Goal: Task Accomplishment & Management: Manage account settings

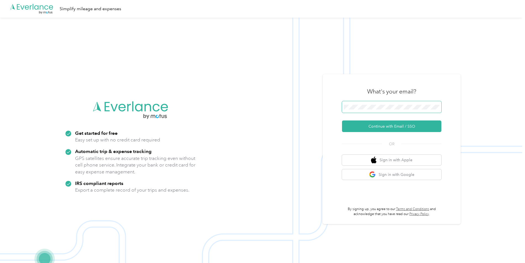
click at [361, 103] on span at bounding box center [391, 107] width 99 height 12
click at [367, 122] on button "Continue with Email / SSO" at bounding box center [391, 127] width 99 height 12
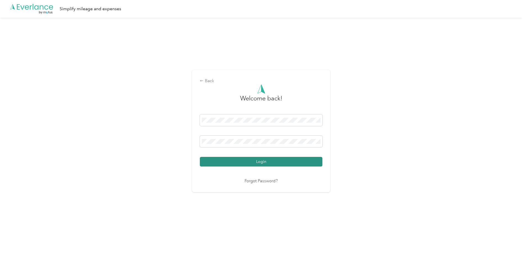
click at [289, 160] on button "Login" at bounding box center [261, 162] width 123 height 10
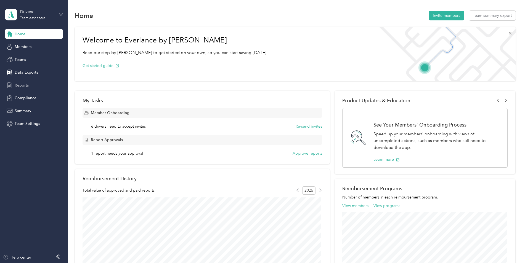
click at [16, 83] on span "Reports" at bounding box center [22, 86] width 14 height 6
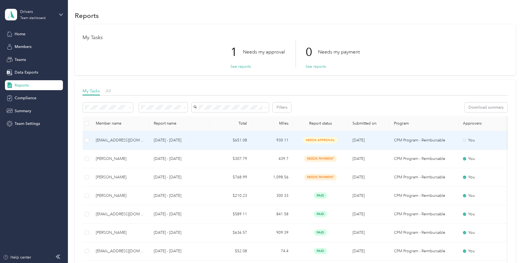
click at [271, 144] on td "930.11" at bounding box center [271, 140] width 41 height 18
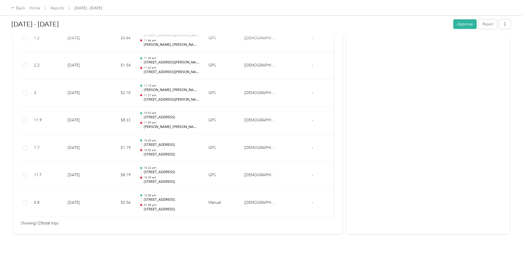
scroll to position [3424, 0]
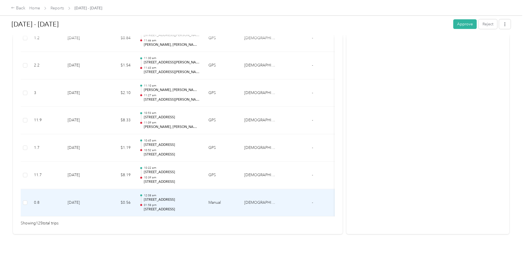
click at [161, 207] on p "[STREET_ADDRESS]" at bounding box center [172, 209] width 56 height 5
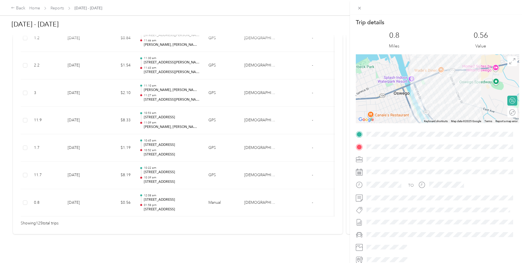
click at [161, 202] on div "Trip details This trip cannot be edited because it is either under review, appr…" at bounding box center [262, 131] width 525 height 263
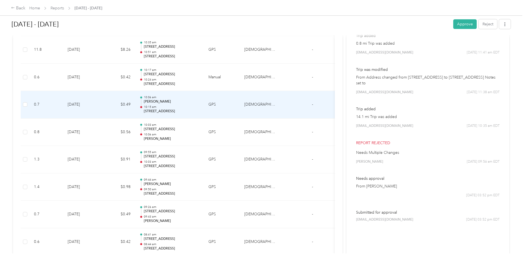
scroll to position [250, 0]
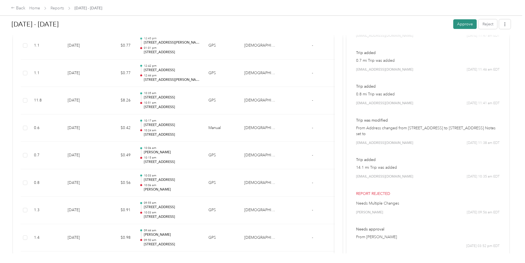
click at [465, 20] on button "Approve" at bounding box center [464, 24] width 23 height 10
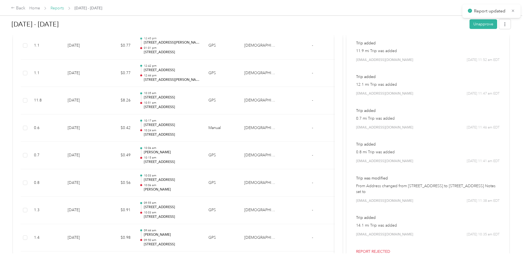
click at [51, 7] on link "Reports" at bounding box center [58, 8] width 14 height 5
